Goal: Navigation & Orientation: Find specific page/section

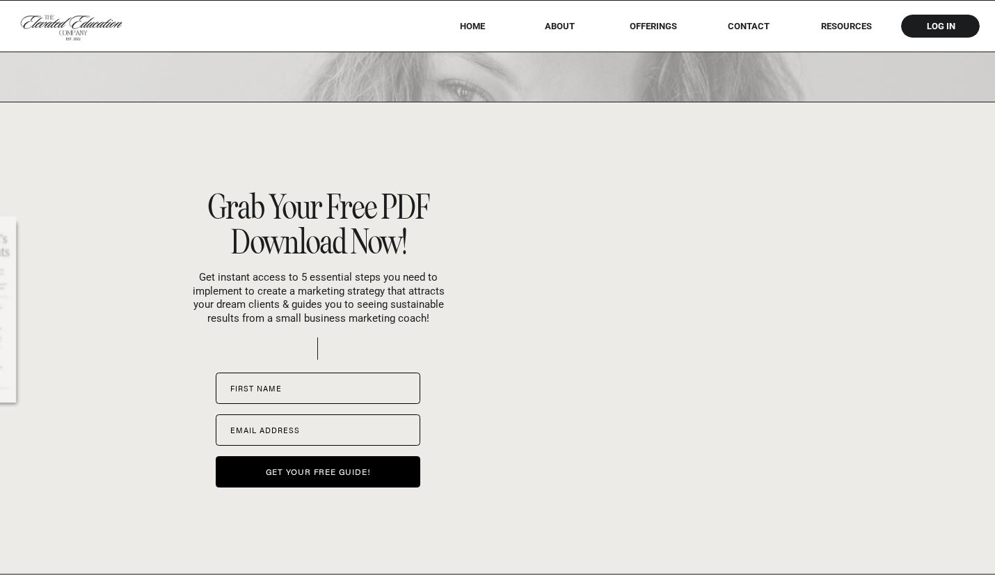
scroll to position [5706, 0]
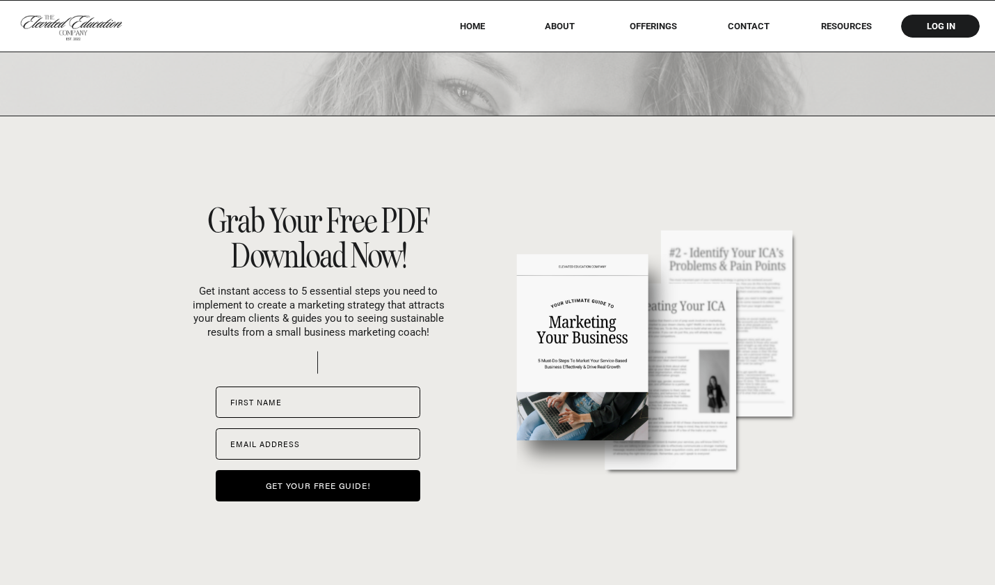
click at [665, 27] on nav "offerings" at bounding box center [653, 26] width 87 height 10
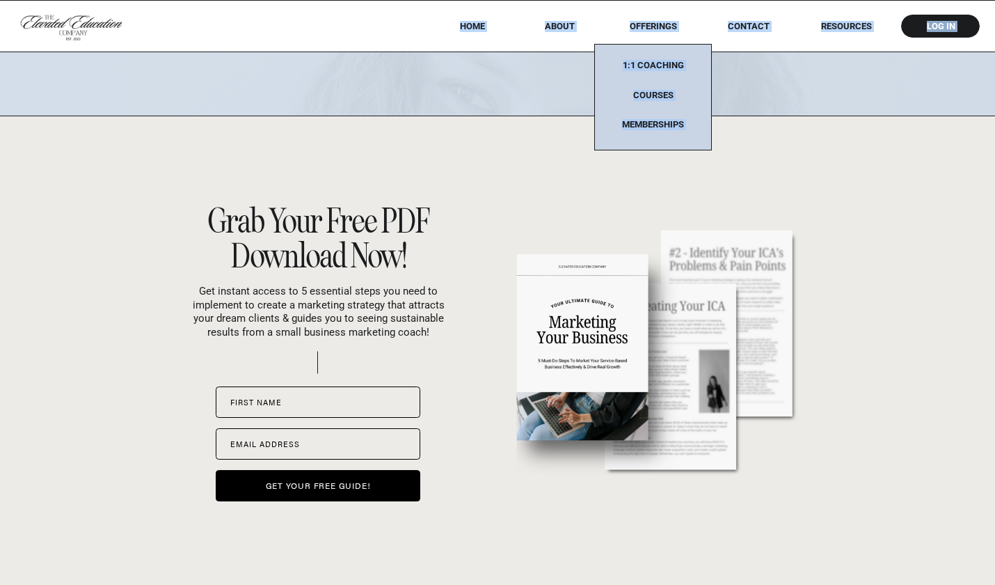
click at [567, 22] on nav "About" at bounding box center [559, 26] width 49 height 10
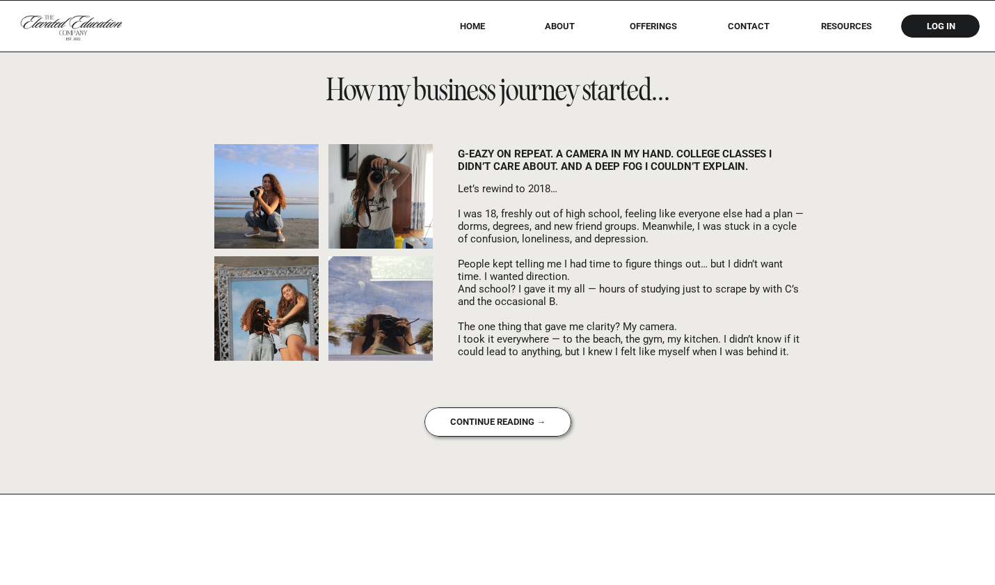
scroll to position [848, 0]
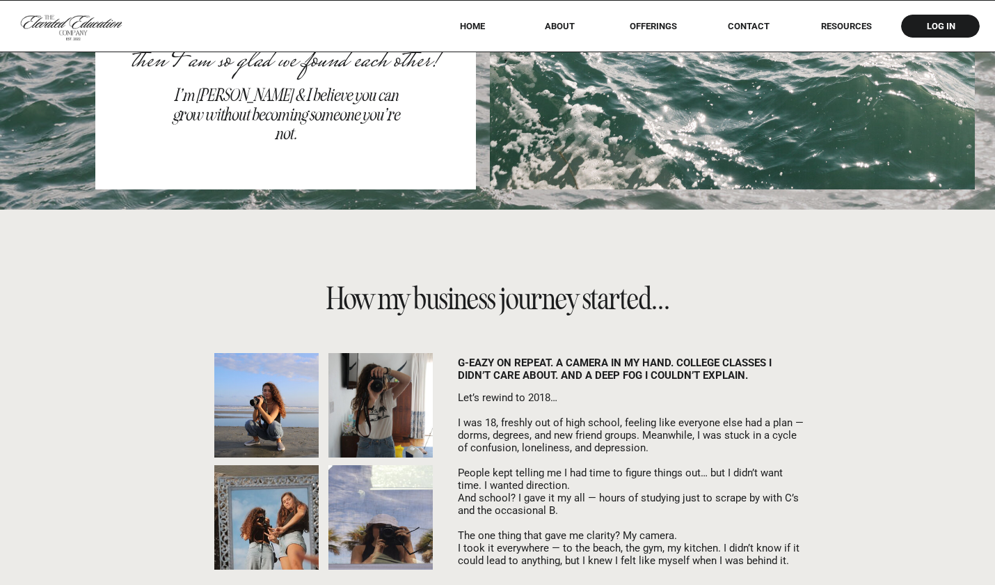
click at [765, 25] on nav "Contact" at bounding box center [748, 26] width 61 height 10
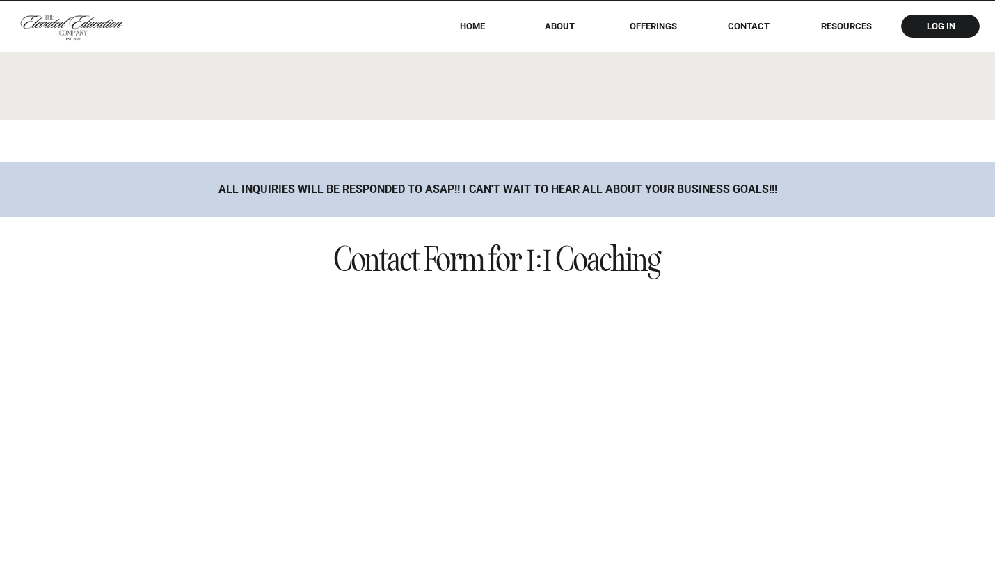
scroll to position [892, 0]
